Goal: Book appointment/travel/reservation

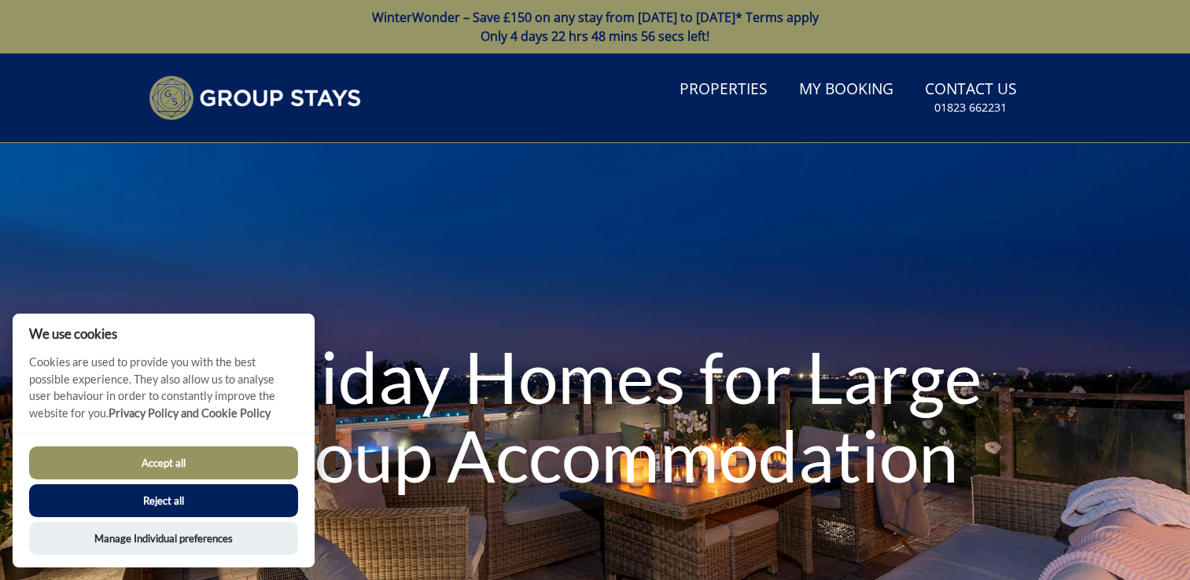
click at [164, 467] on button "Accept all" at bounding box center [163, 463] width 269 height 33
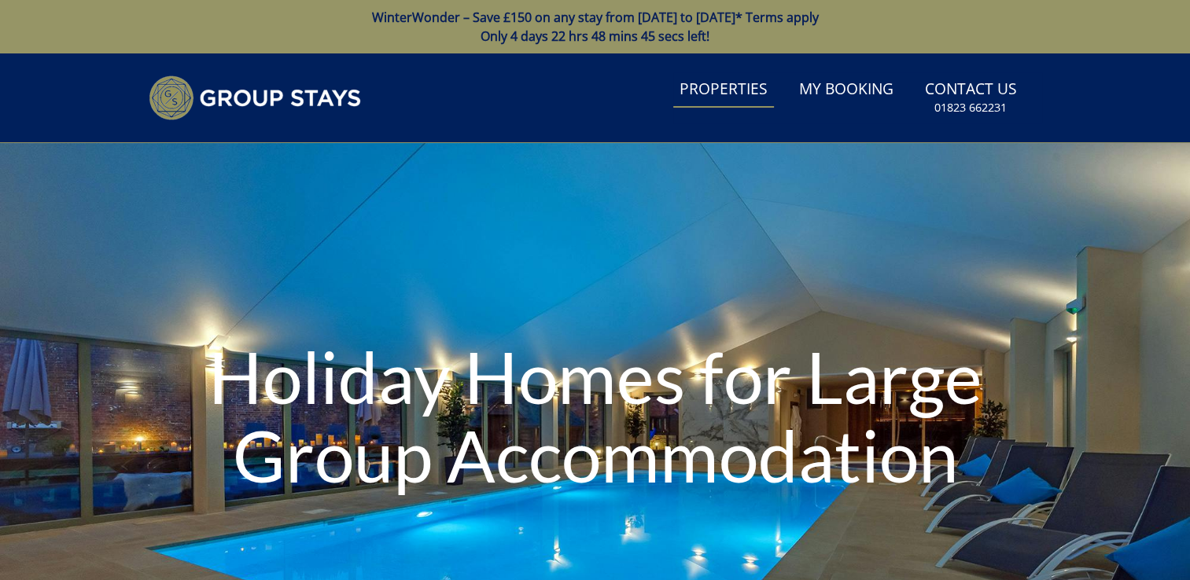
click at [715, 96] on link "Properties" at bounding box center [723, 89] width 101 height 35
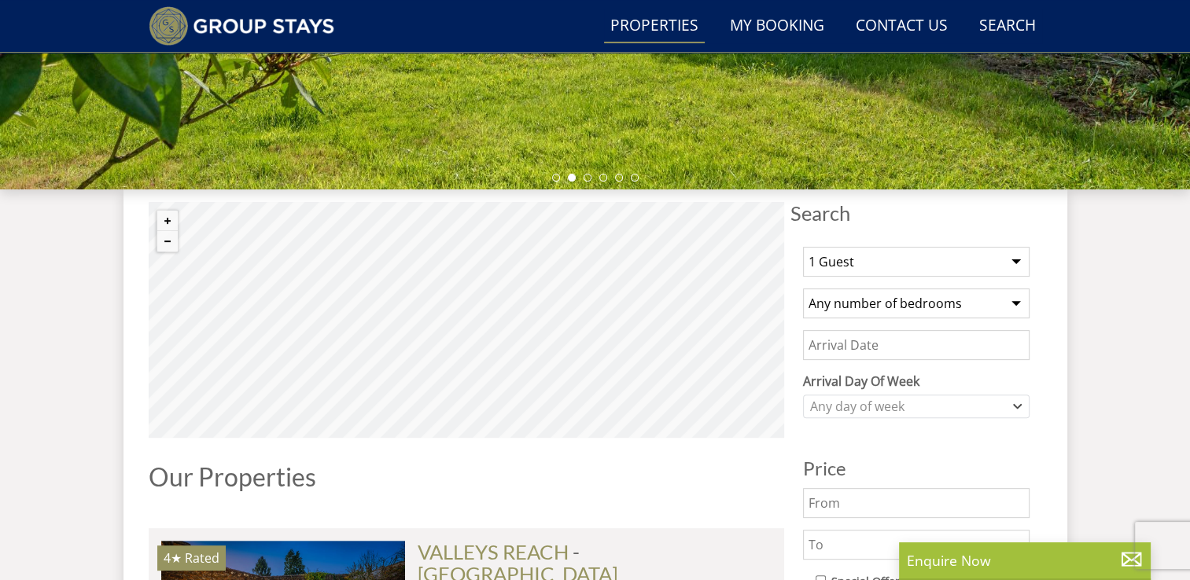
scroll to position [538, 0]
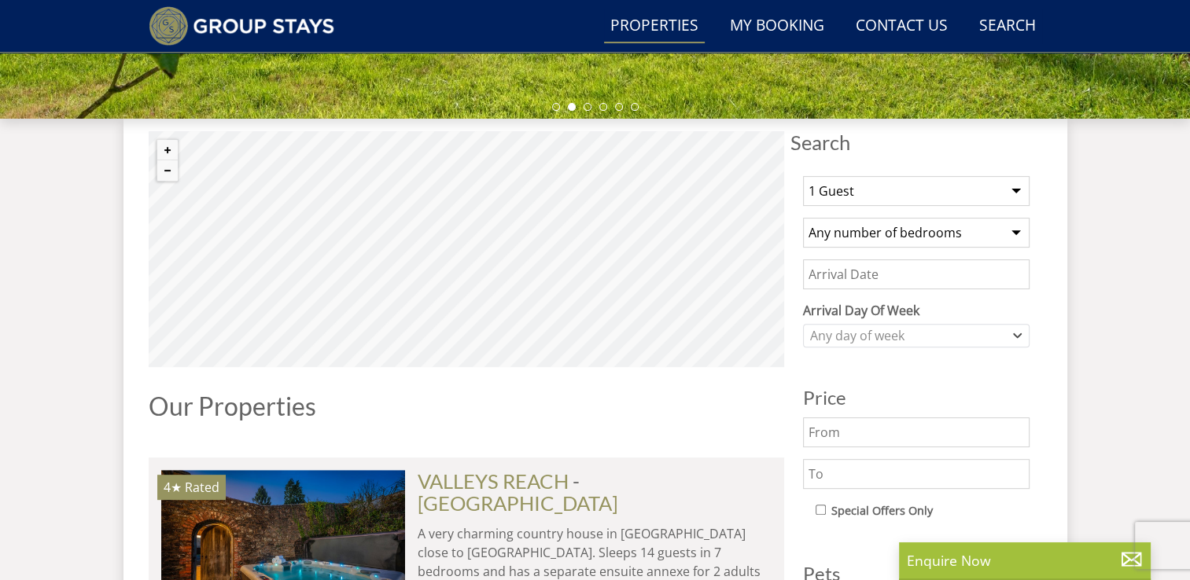
click at [1015, 189] on select "1 Guest 2 Guests 3 Guests 4 Guests 5 Guests 6 Guests 7 Guests 8 Guests 9 Guests…" at bounding box center [916, 191] width 227 height 30
select select "15"
click at [803, 176] on select "1 Guest 2 Guests 3 Guests 4 Guests 5 Guests 6 Guests 7 Guests 8 Guests 9 Guests…" at bounding box center [916, 191] width 227 height 30
click at [1015, 233] on select "Any number of bedrooms 4 Bedrooms 5 Bedrooms 6 Bedrooms 7 Bedrooms 8 Bedrooms 9…" at bounding box center [916, 233] width 227 height 30
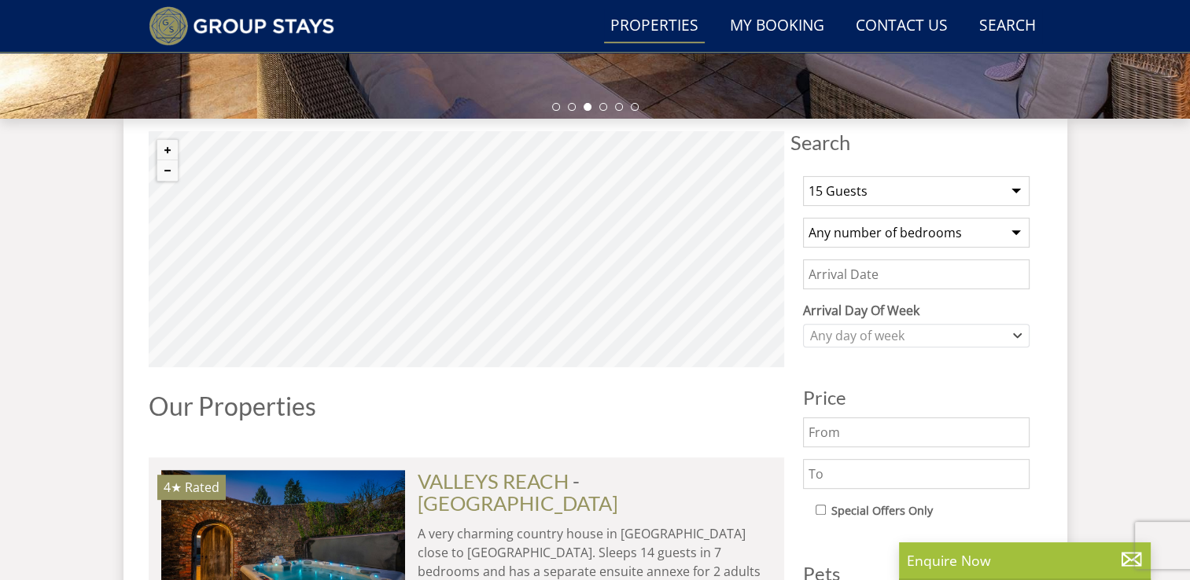
select select "8"
click at [803, 218] on select "Any number of bedrooms 4 Bedrooms 5 Bedrooms 6 Bedrooms 7 Bedrooms 8 Bedrooms 9…" at bounding box center [916, 233] width 227 height 30
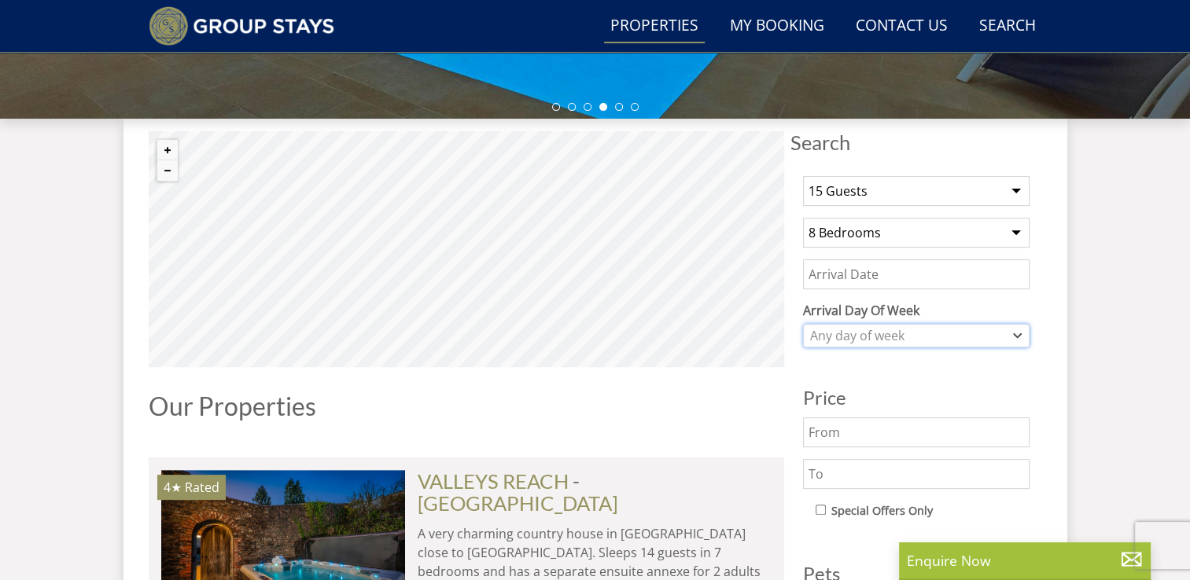
click at [1017, 335] on icon "Combobox" at bounding box center [1018, 335] width 7 height 3
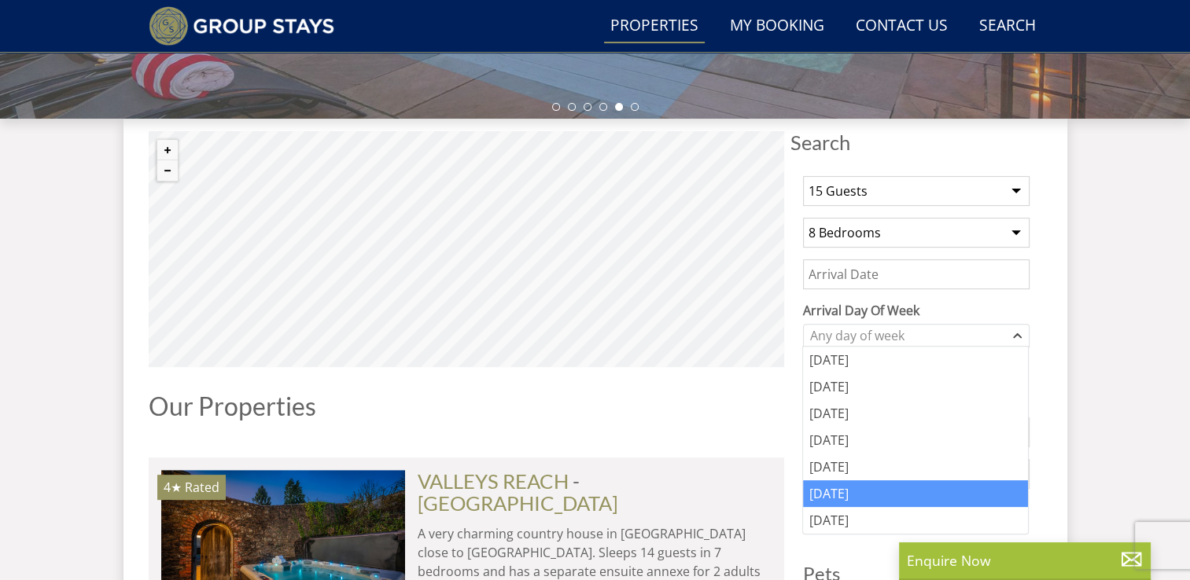
click at [843, 492] on div "[DATE]" at bounding box center [915, 494] width 225 height 27
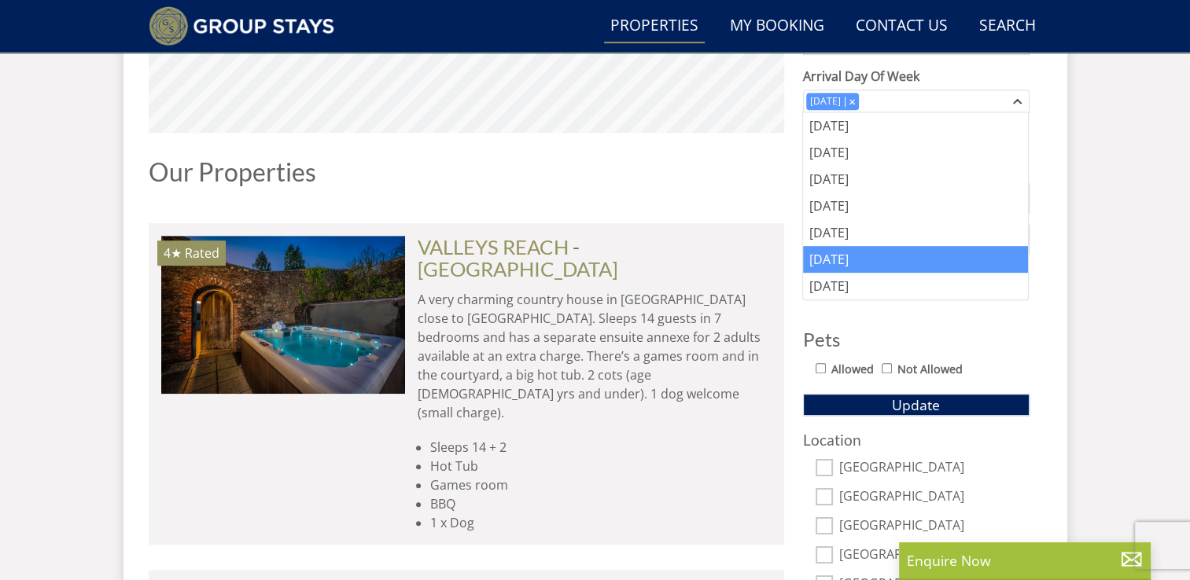
scroll to position [774, 0]
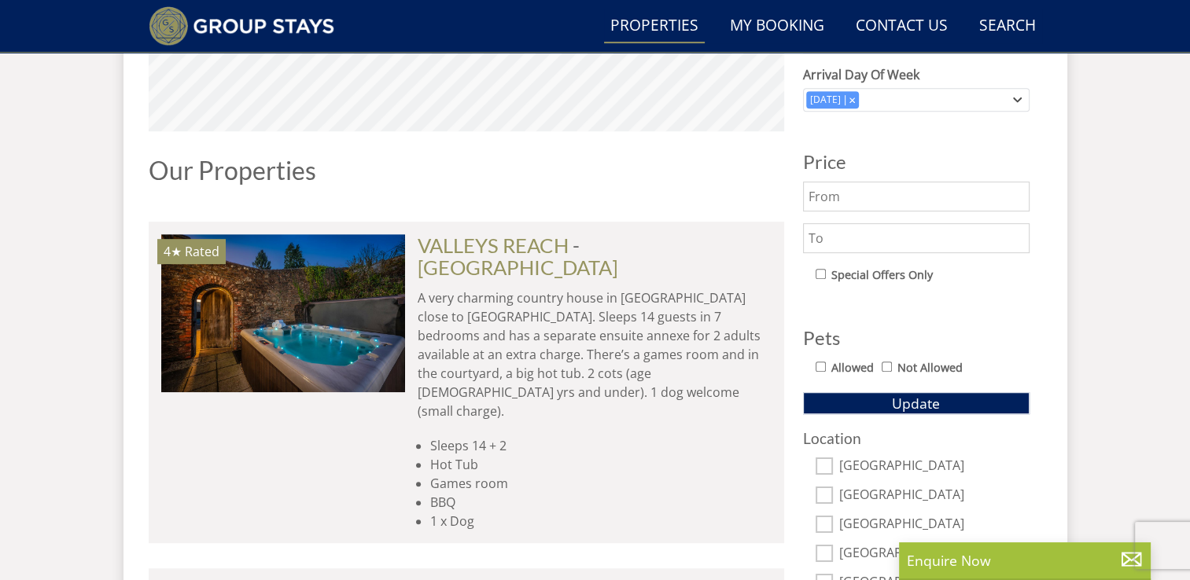
click at [853, 197] on input "text" at bounding box center [916, 197] width 227 height 30
type input "3500"
click at [842, 234] on input "text" at bounding box center [916, 238] width 227 height 30
type input "3"
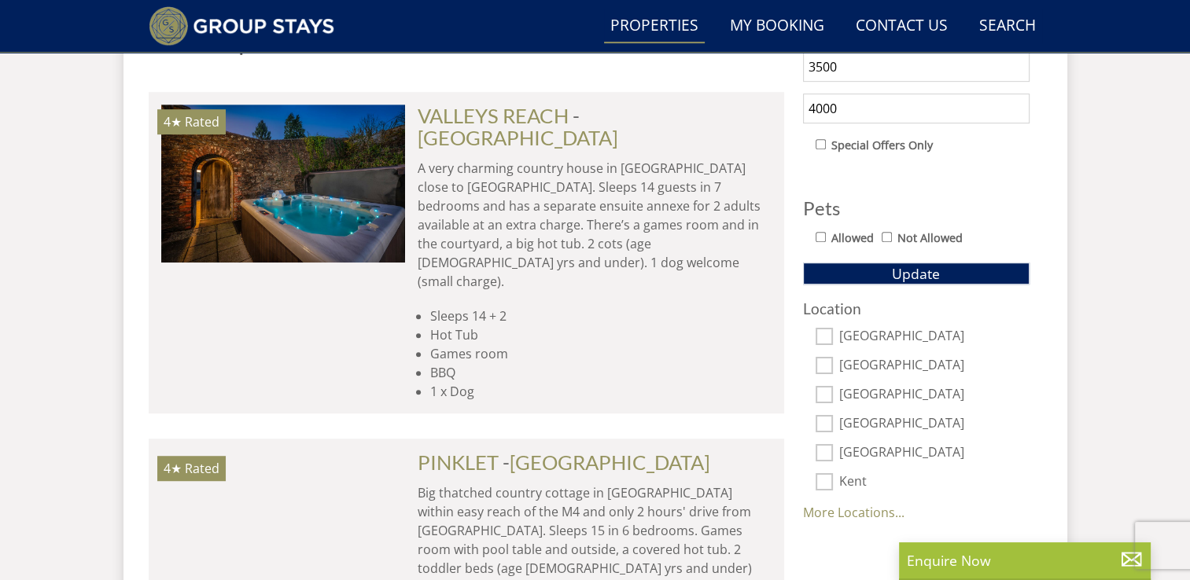
scroll to position [931, 0]
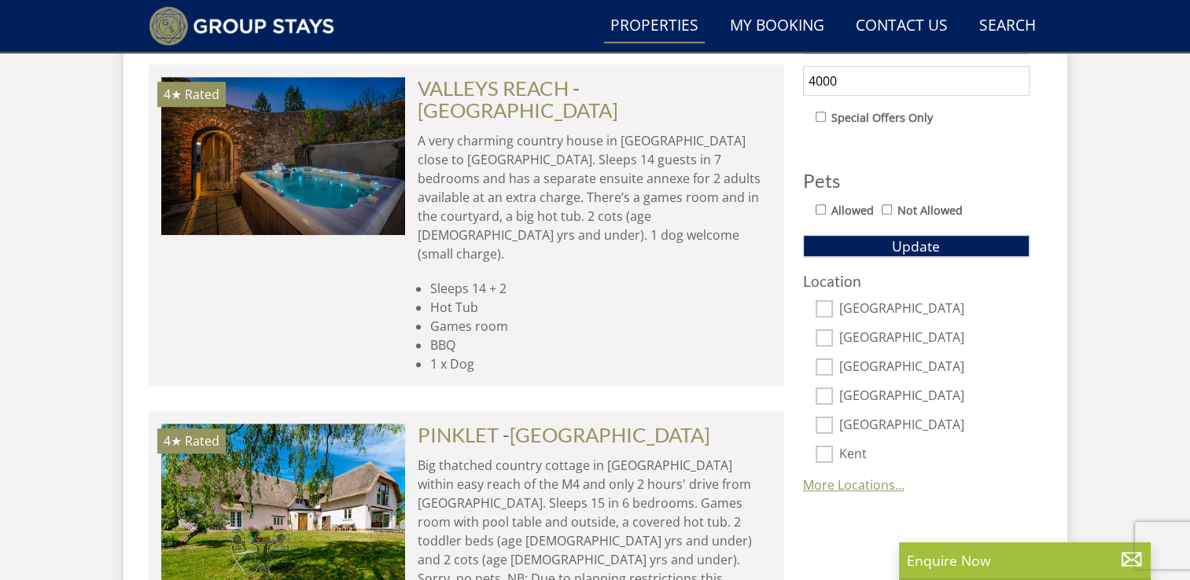
type input "4000"
click at [850, 484] on link "More Locations..." at bounding box center [853, 485] width 101 height 17
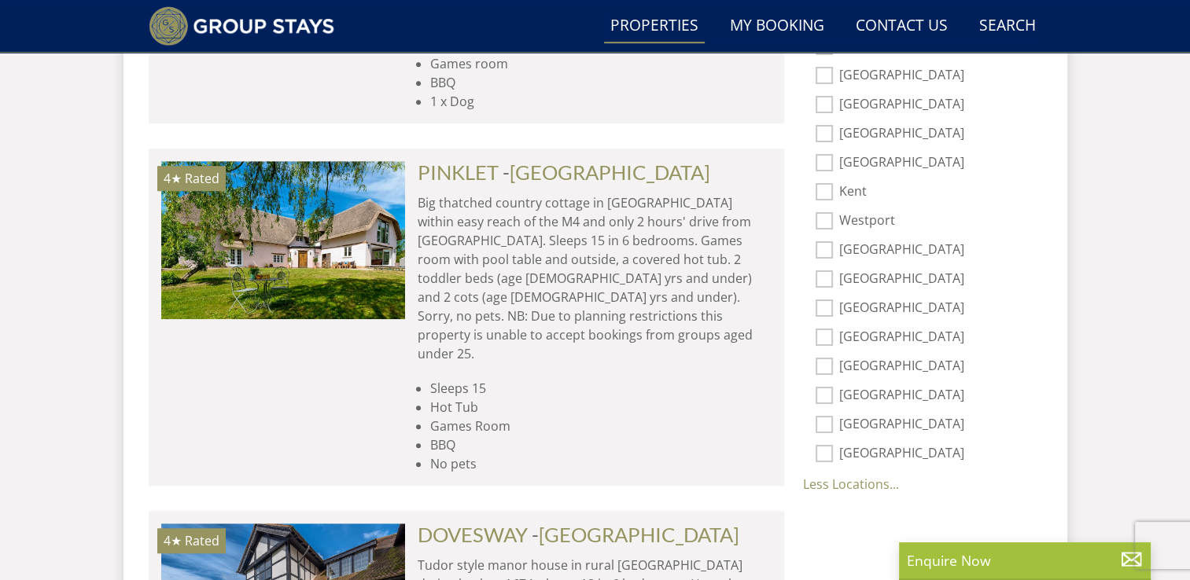
scroll to position [1167, 0]
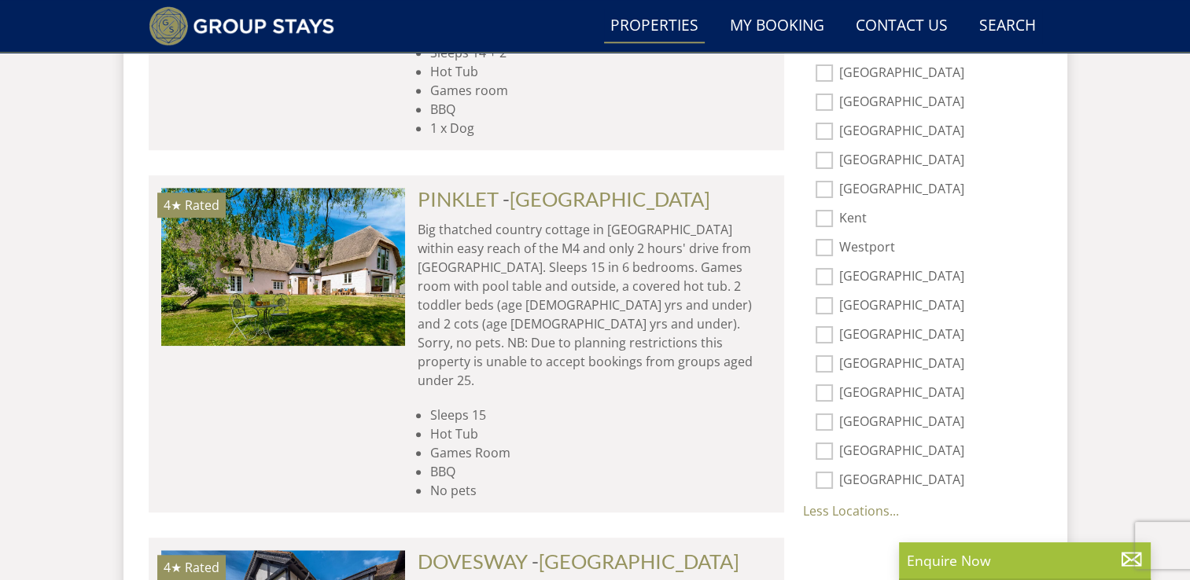
click at [827, 477] on input "[GEOGRAPHIC_DATA]" at bounding box center [824, 480] width 17 height 17
checkbox input "true"
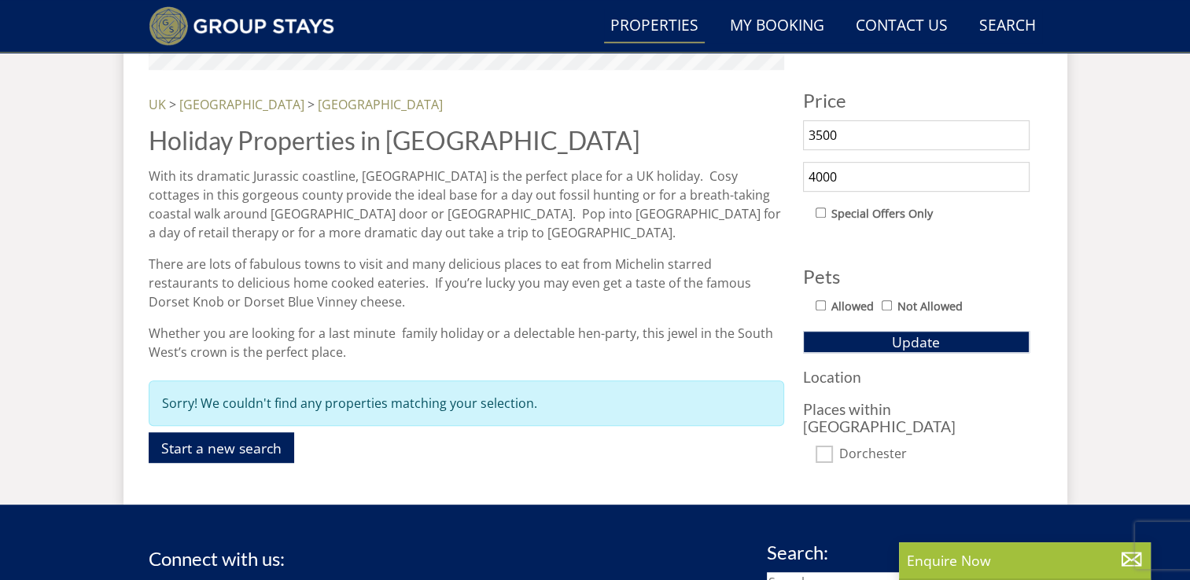
scroll to position [862, 0]
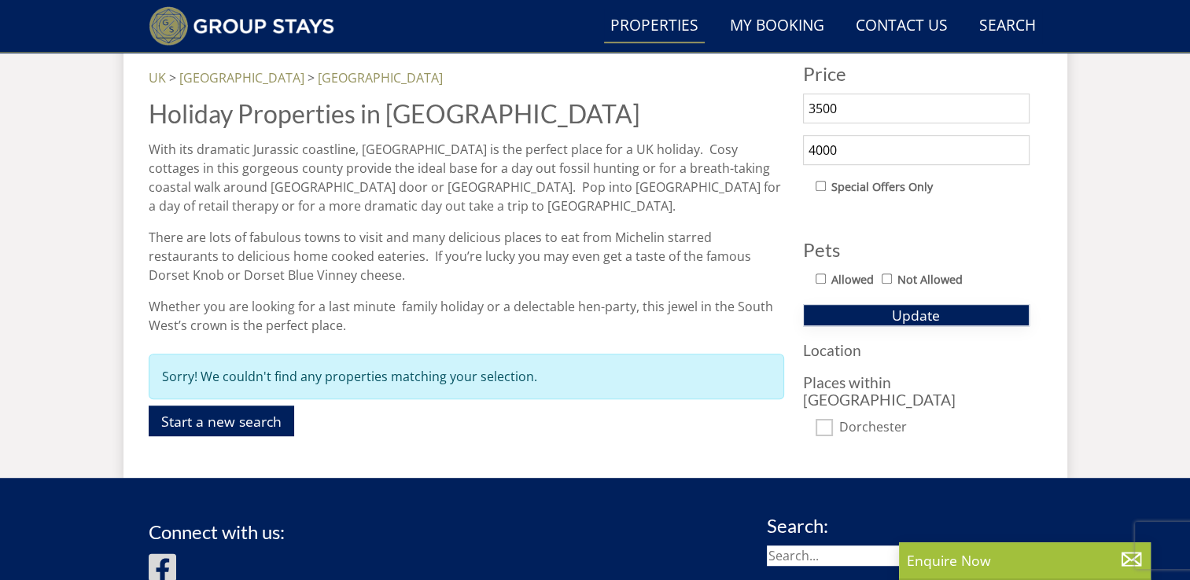
click at [918, 313] on span "Update" at bounding box center [916, 315] width 48 height 19
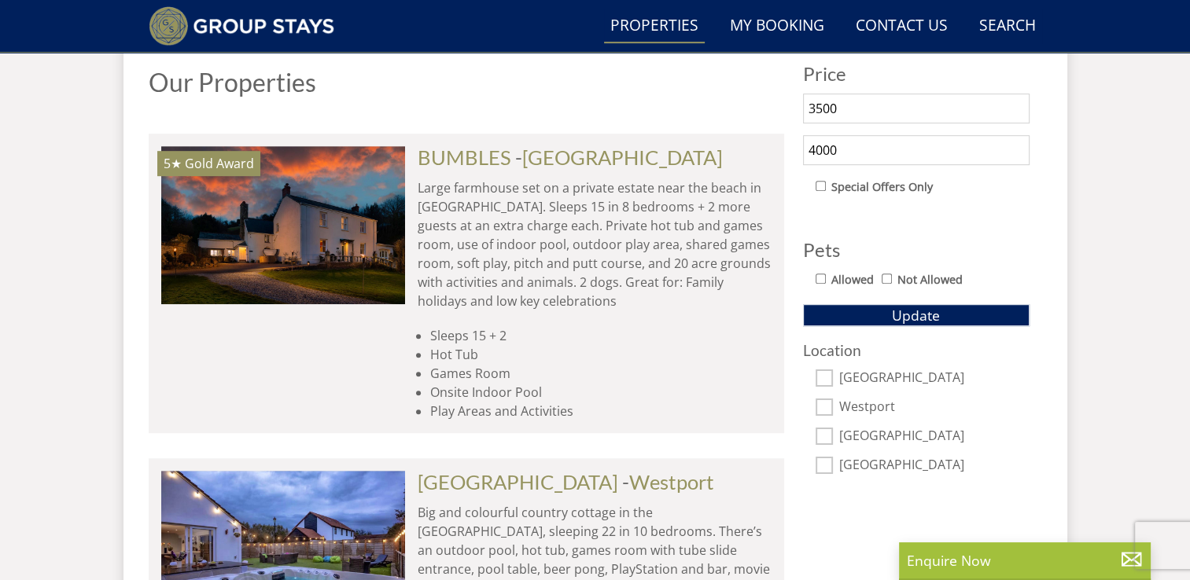
click at [826, 464] on input "[GEOGRAPHIC_DATA]" at bounding box center [824, 465] width 17 height 17
checkbox input "true"
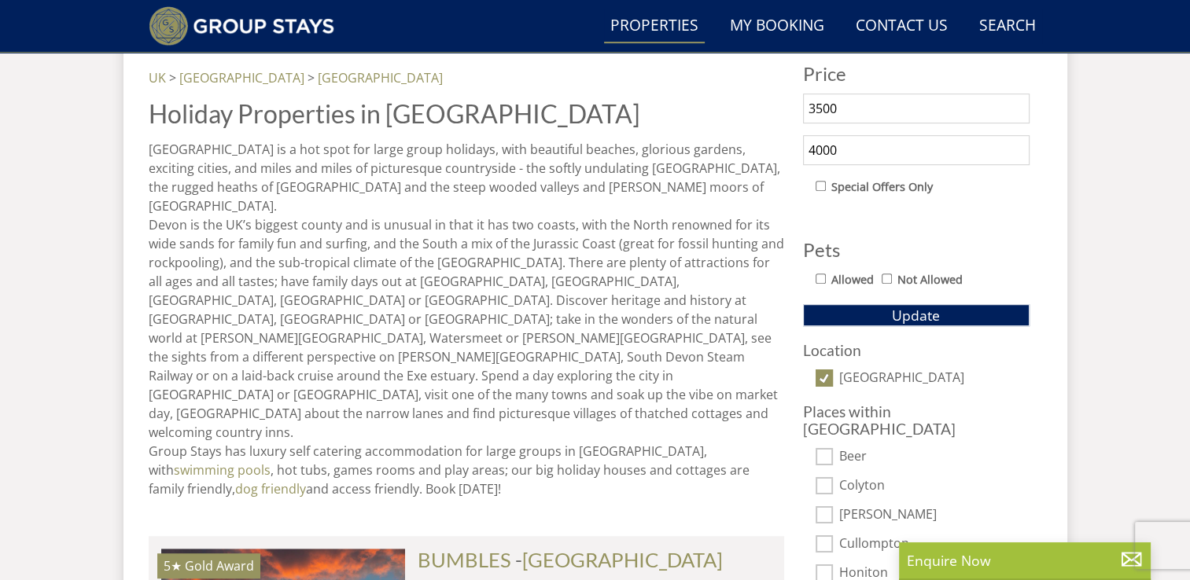
click at [821, 376] on input "[GEOGRAPHIC_DATA]" at bounding box center [824, 378] width 17 height 17
checkbox input "false"
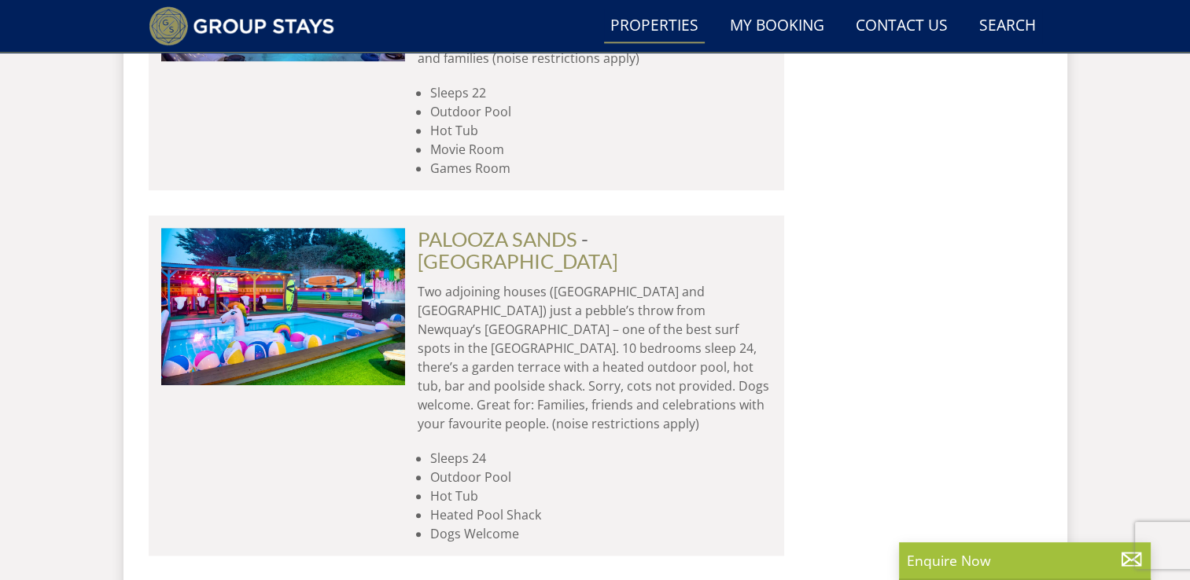
scroll to position [1413, 0]
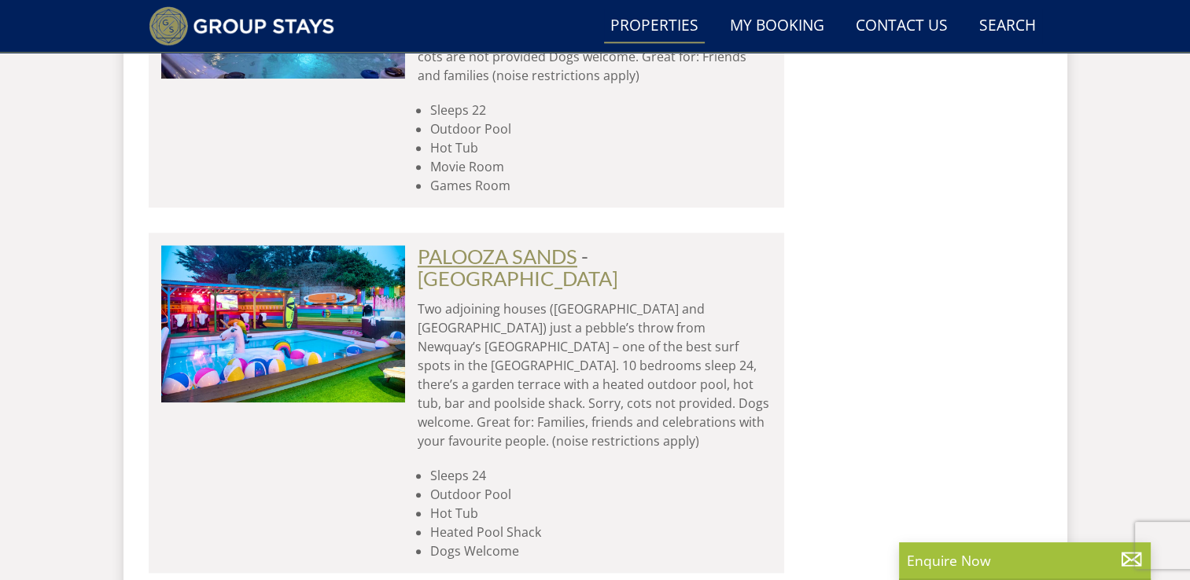
click at [469, 256] on link "PALOOZA SANDS" at bounding box center [498, 257] width 160 height 24
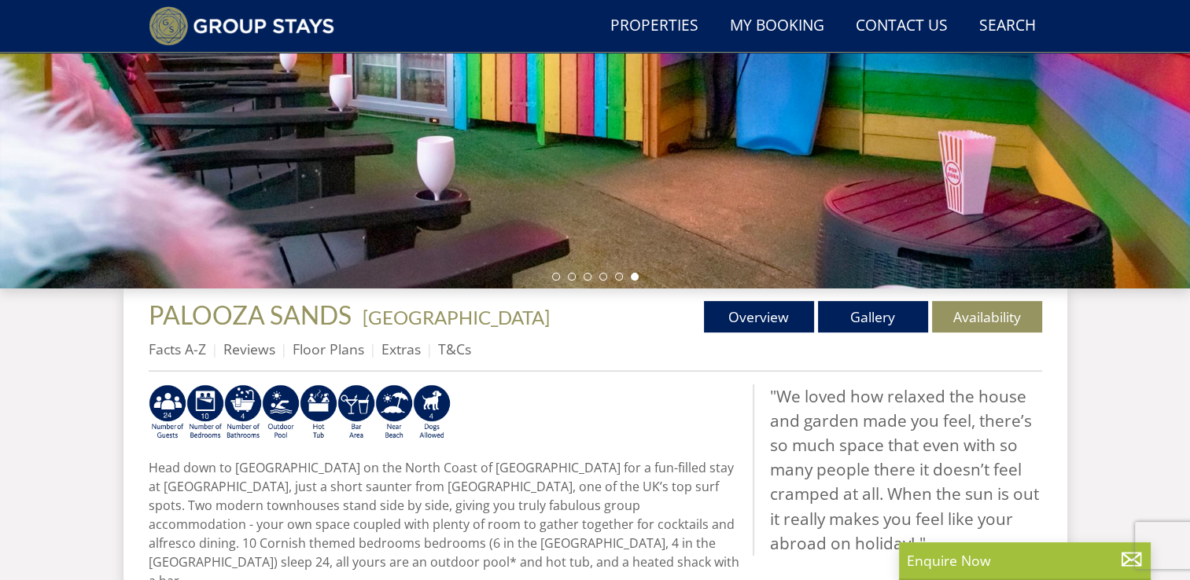
scroll to position [376, 0]
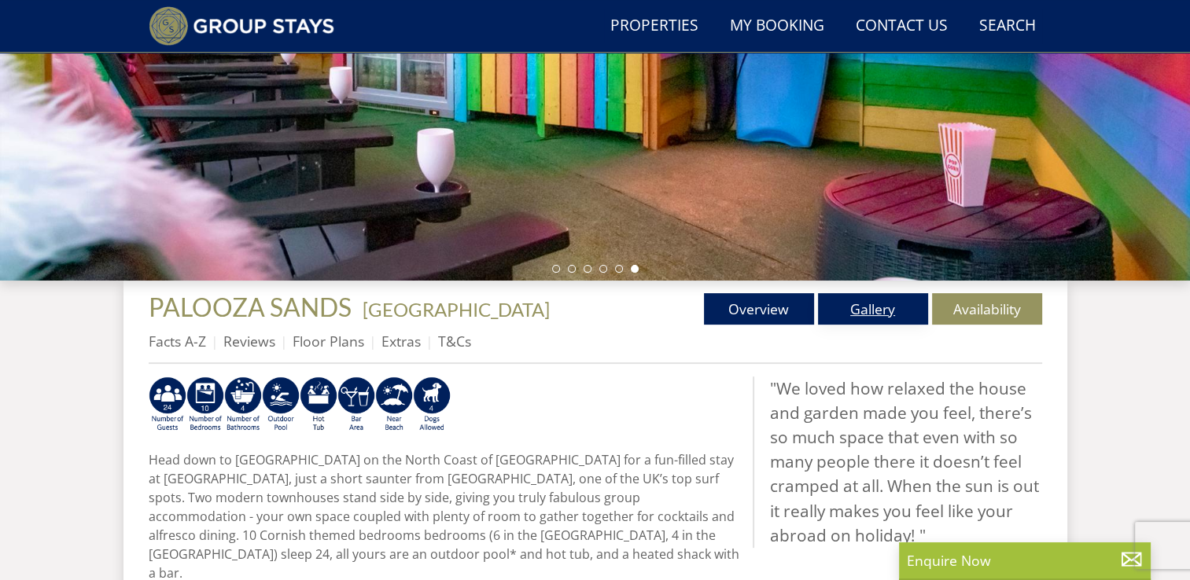
click at [882, 308] on link "Gallery" at bounding box center [873, 308] width 110 height 31
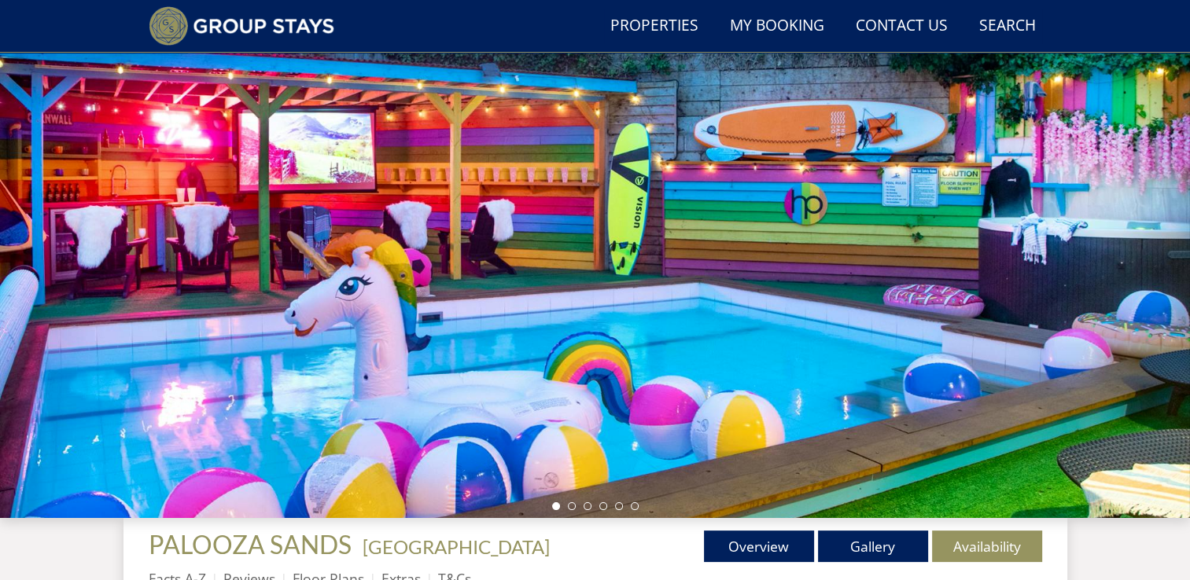
scroll to position [145, 0]
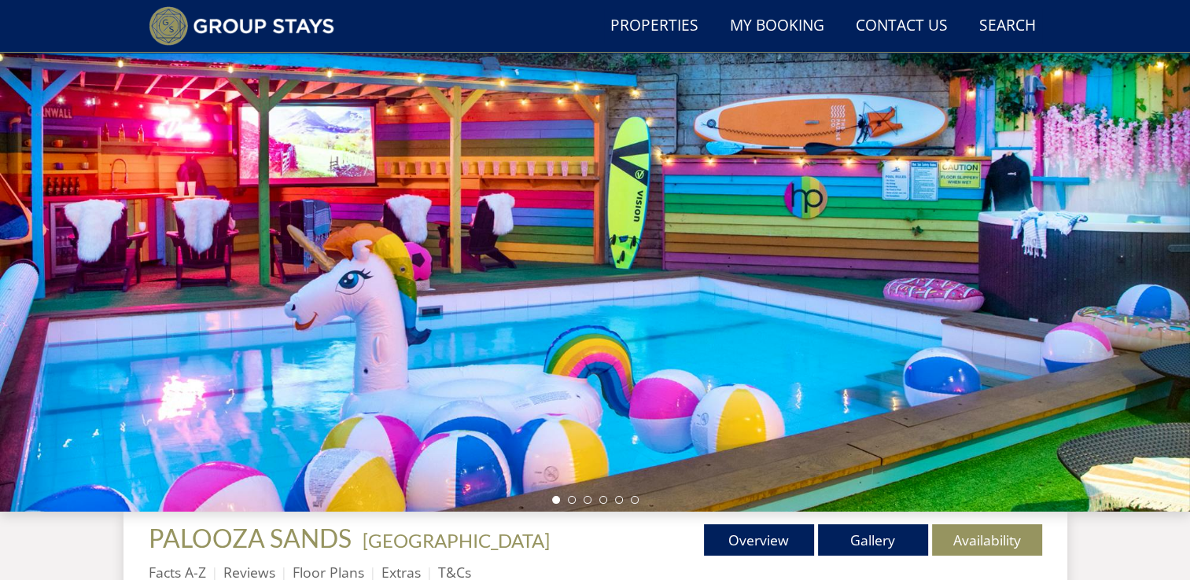
click at [1171, 289] on div at bounding box center [595, 236] width 1190 height 551
drag, startPoint x: 1078, startPoint y: 315, endPoint x: 761, endPoint y: 319, distance: 317.0
click at [761, 319] on div at bounding box center [595, 236] width 1190 height 551
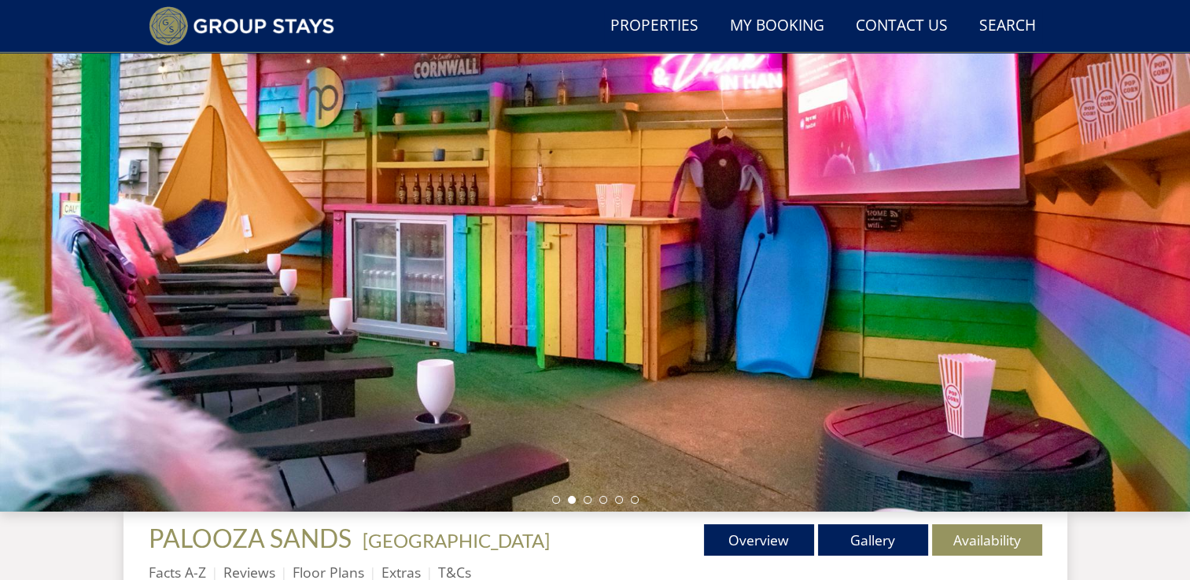
click at [1052, 300] on div at bounding box center [595, 236] width 1190 height 551
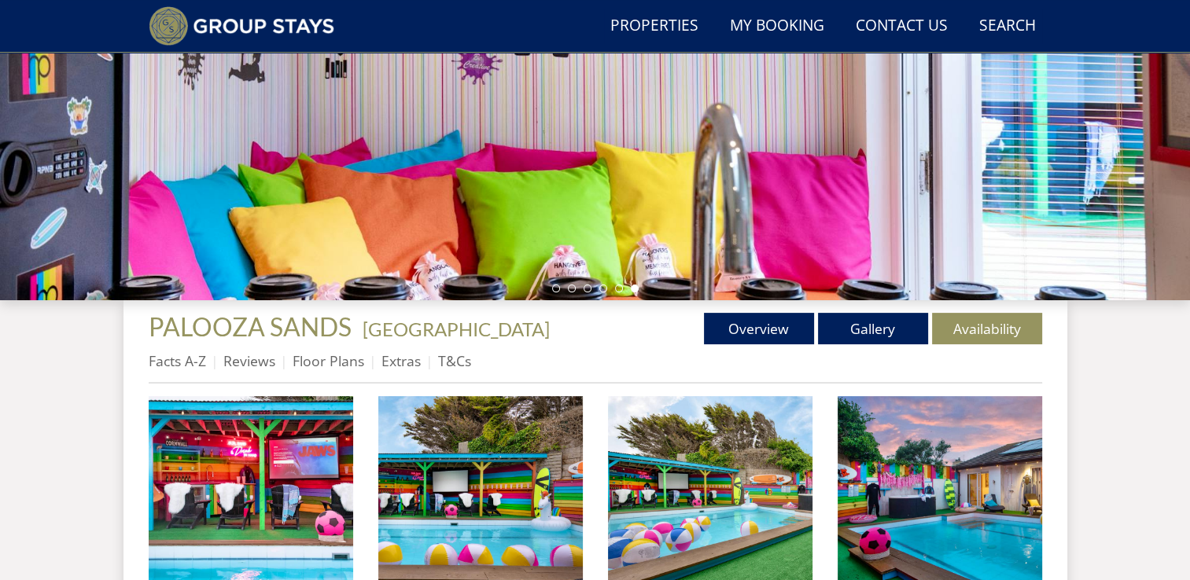
scroll to position [381, 0]
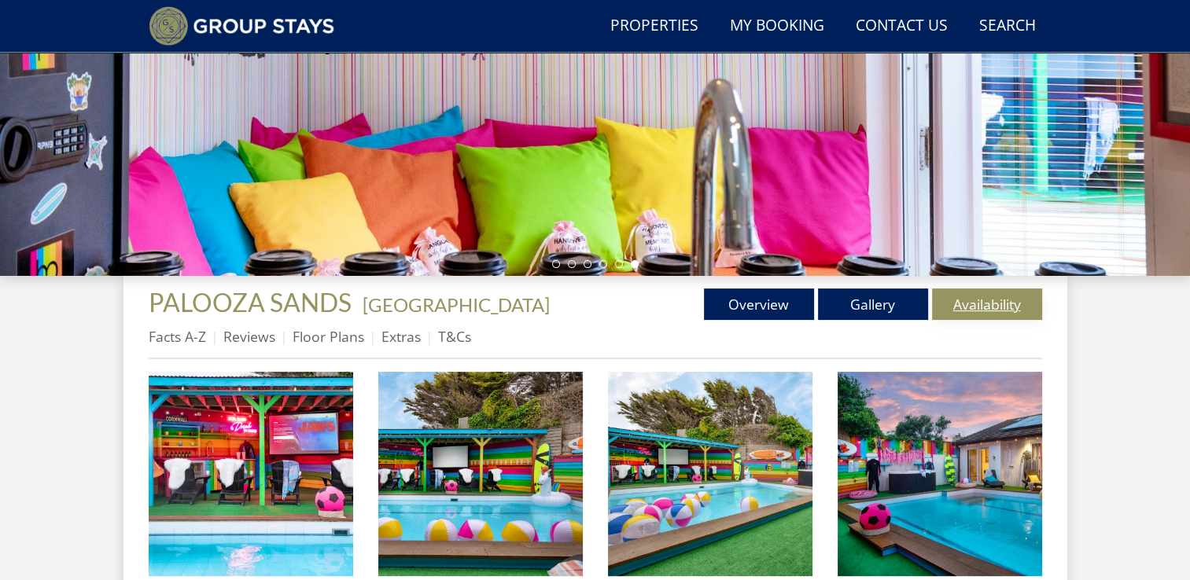
click at [983, 308] on link "Availability" at bounding box center [987, 304] width 110 height 31
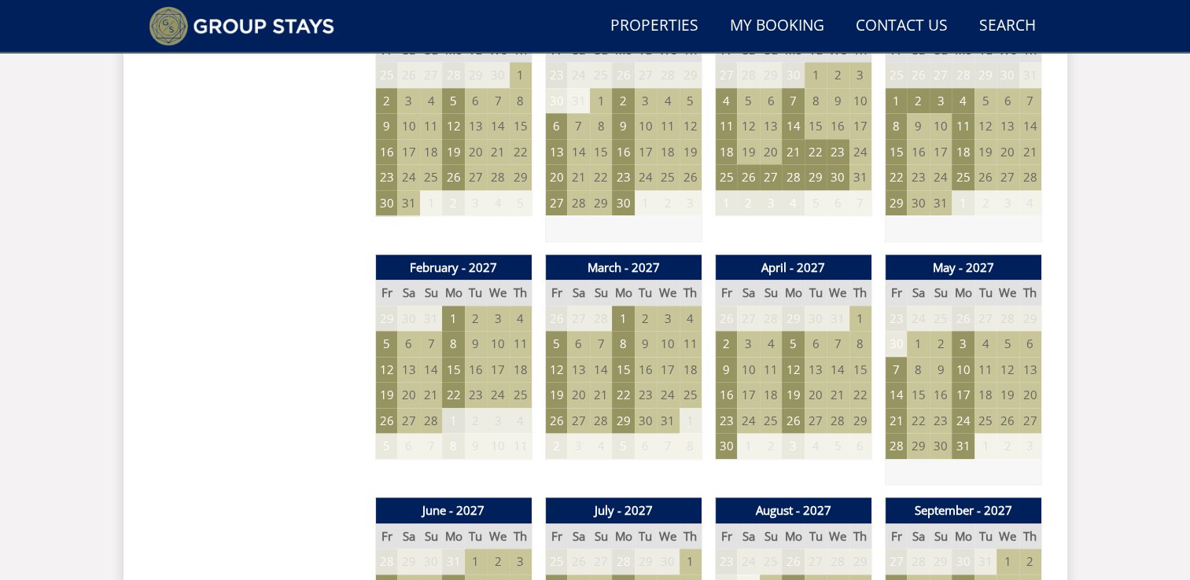
scroll to position [1482, 0]
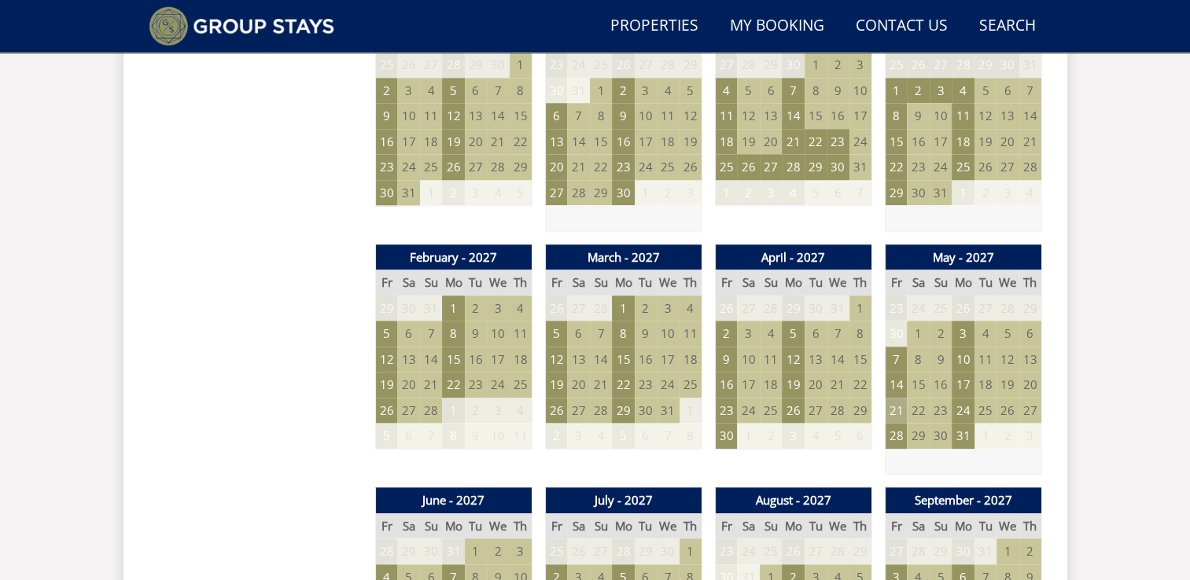
click at [897, 404] on td "21" at bounding box center [896, 411] width 22 height 26
